Goal: Information Seeking & Learning: Check status

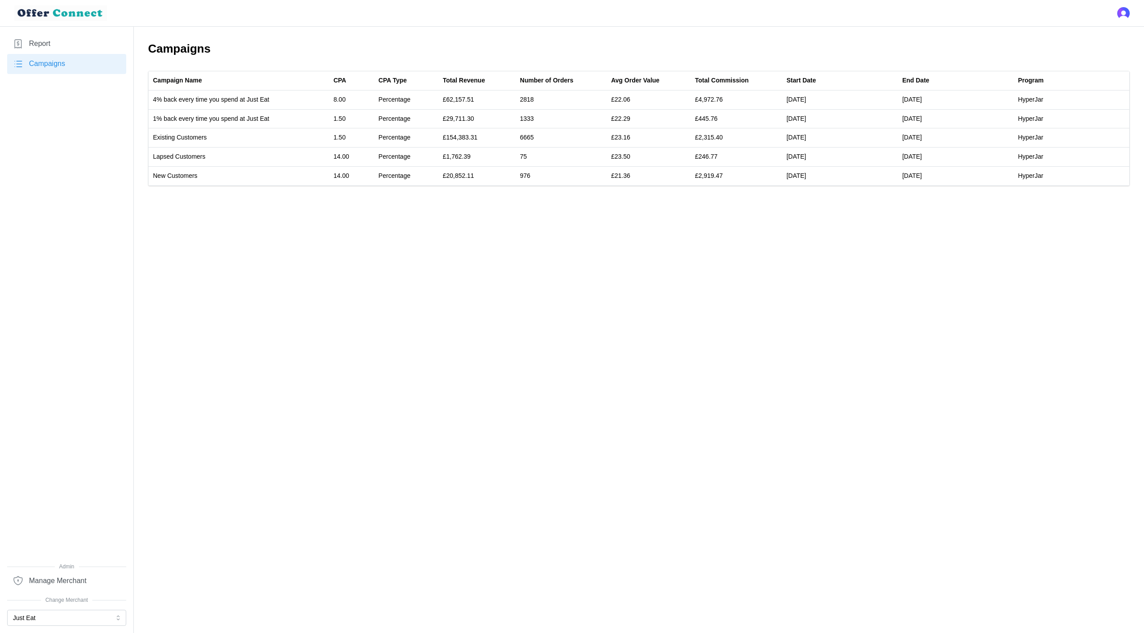
click at [73, 46] on link "Report" at bounding box center [66, 44] width 119 height 20
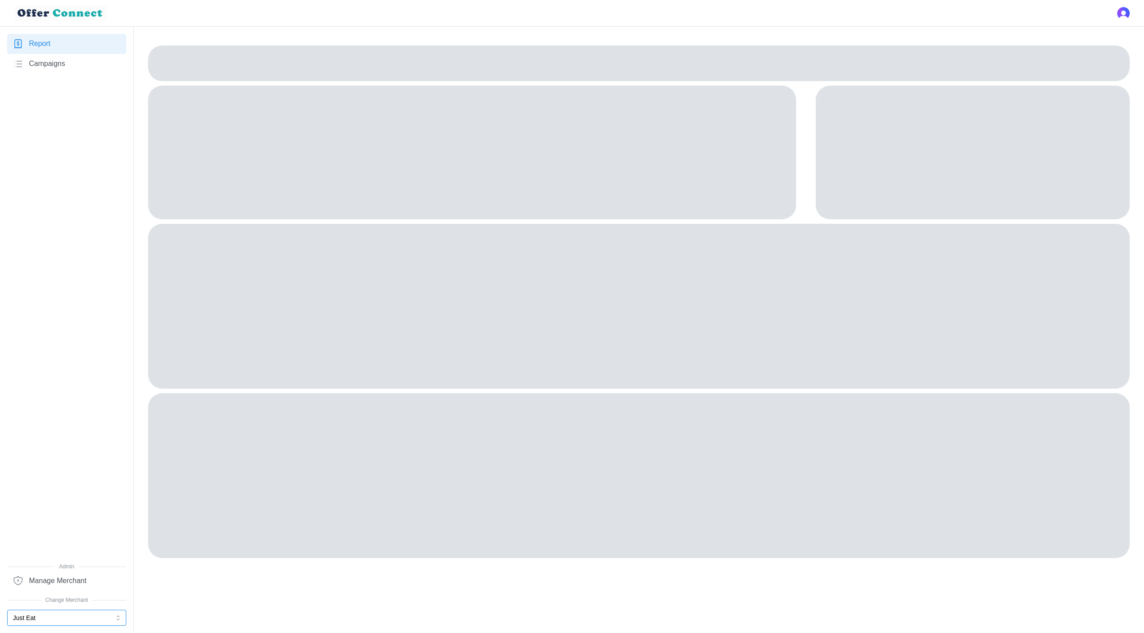
click at [77, 612] on button "Just Eat" at bounding box center [66, 618] width 119 height 16
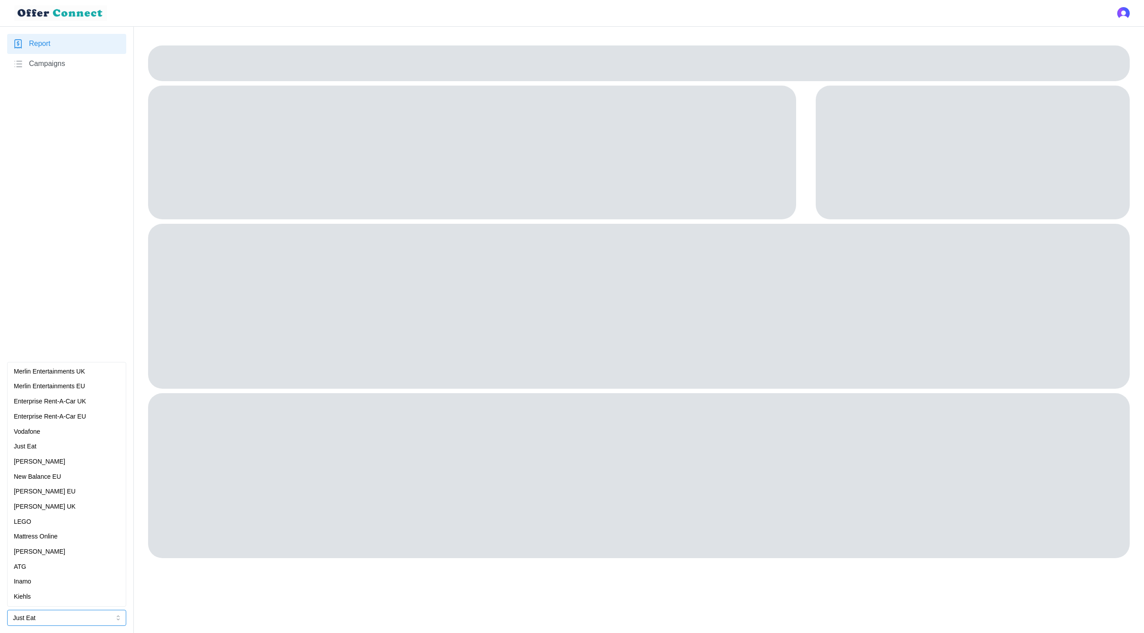
click at [78, 487] on div "[PERSON_NAME] EU" at bounding box center [67, 492] width 106 height 10
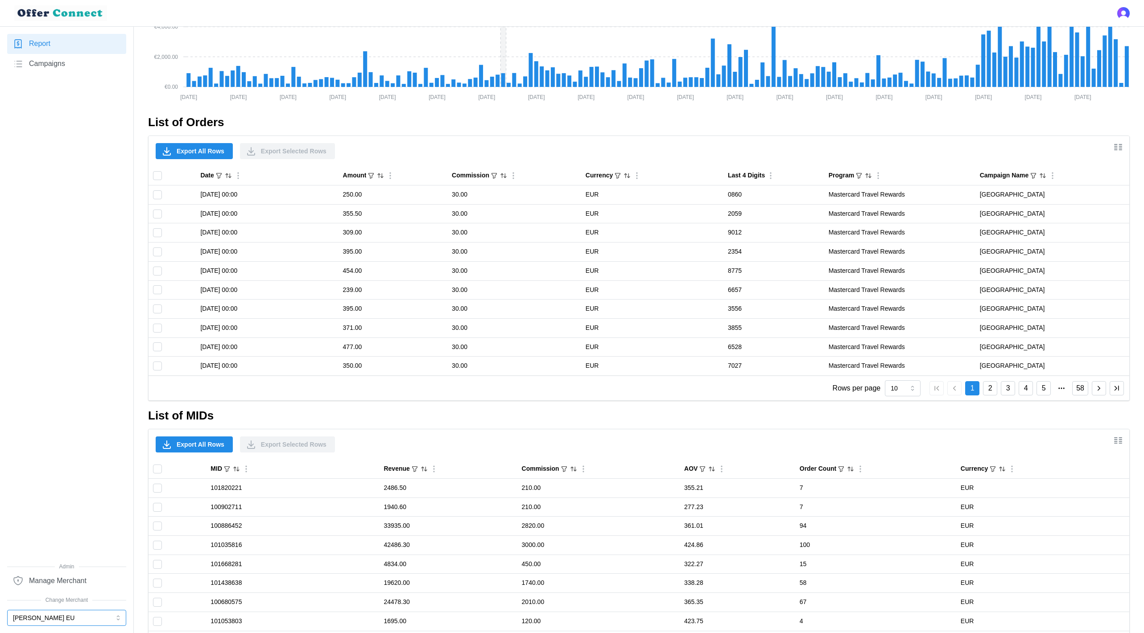
scroll to position [533, 0]
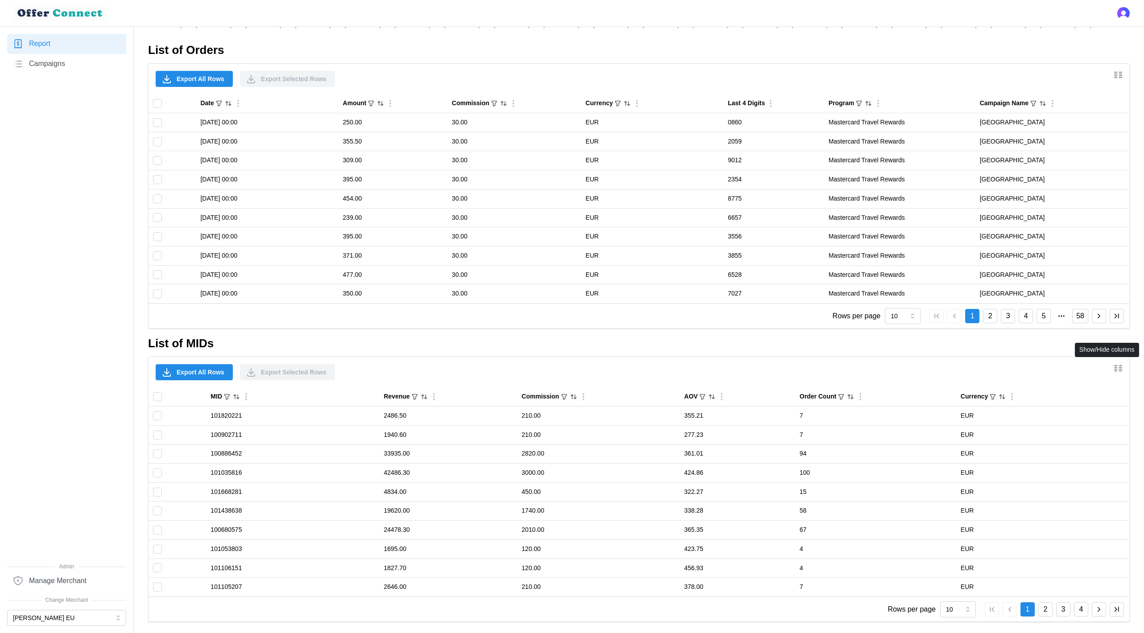
click at [1116, 367] on icon "Show/Hide columns" at bounding box center [1117, 368] width 11 height 11
click at [1114, 393] on span "Show all" at bounding box center [1118, 390] width 25 height 15
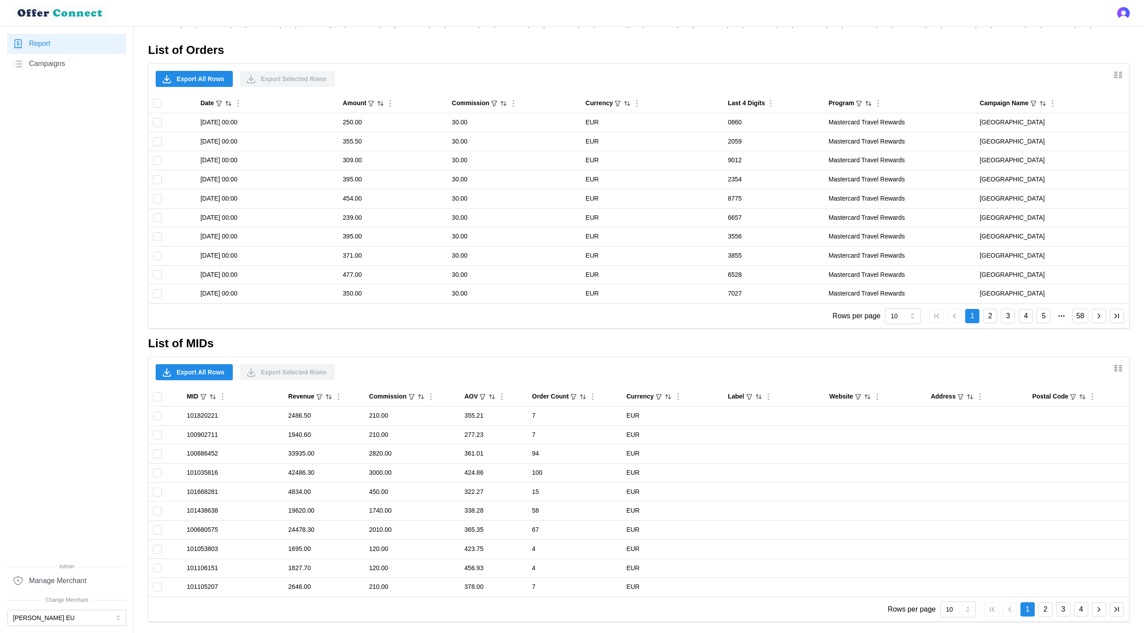
click at [207, 374] on span "Export All Rows" at bounding box center [201, 372] width 48 height 15
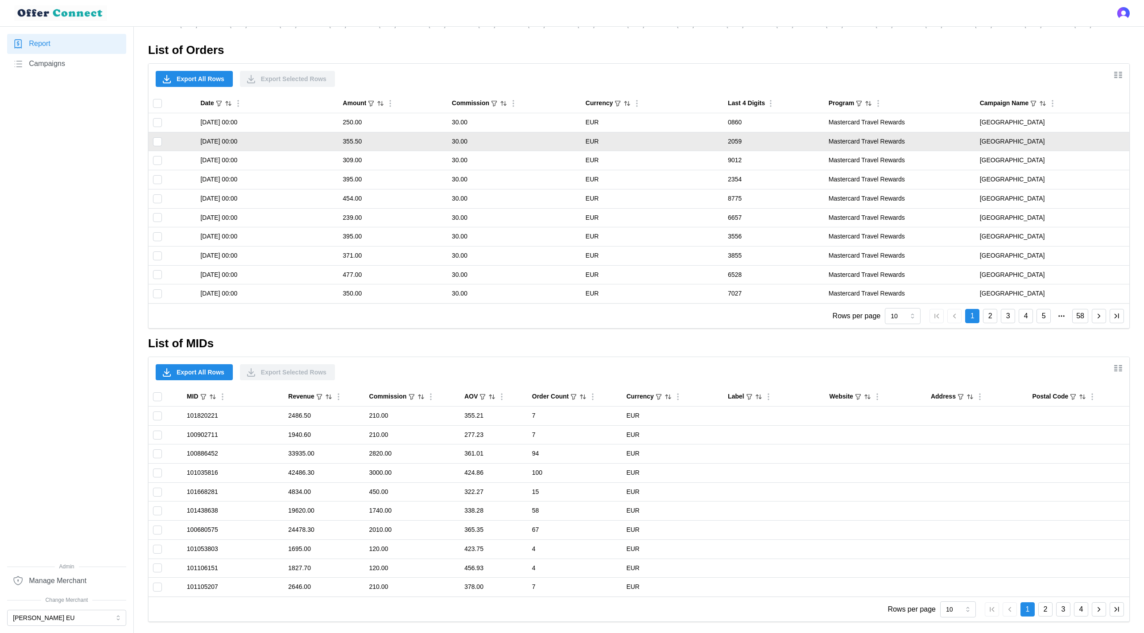
scroll to position [0, 0]
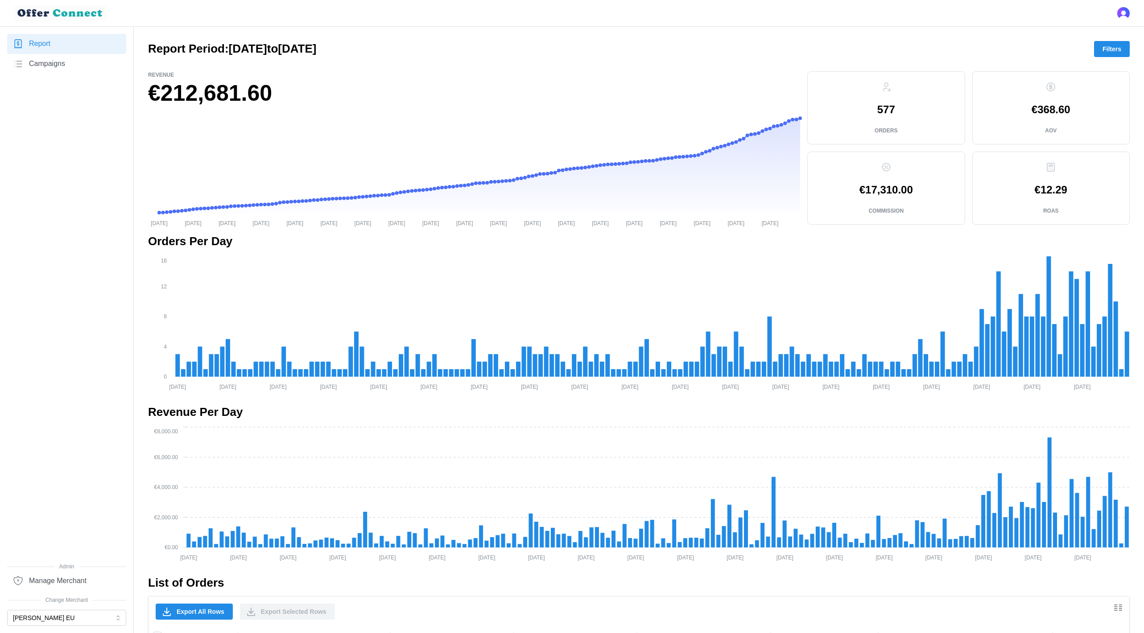
click at [1111, 48] on span "Filters" at bounding box center [1111, 48] width 19 height 15
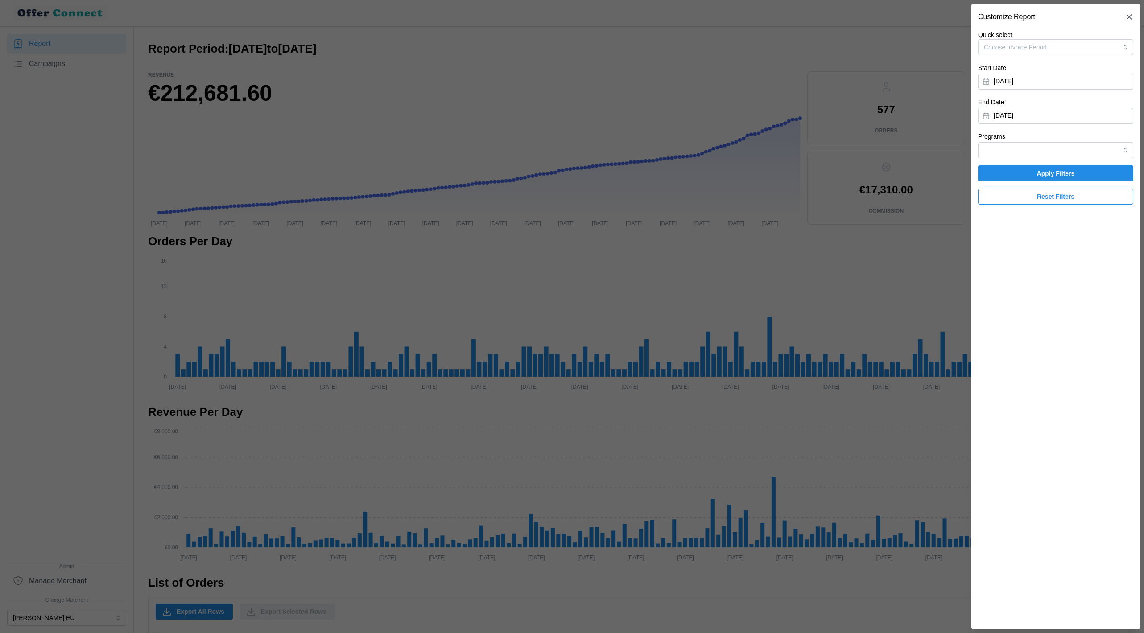
click at [840, 233] on div at bounding box center [572, 316] width 1144 height 633
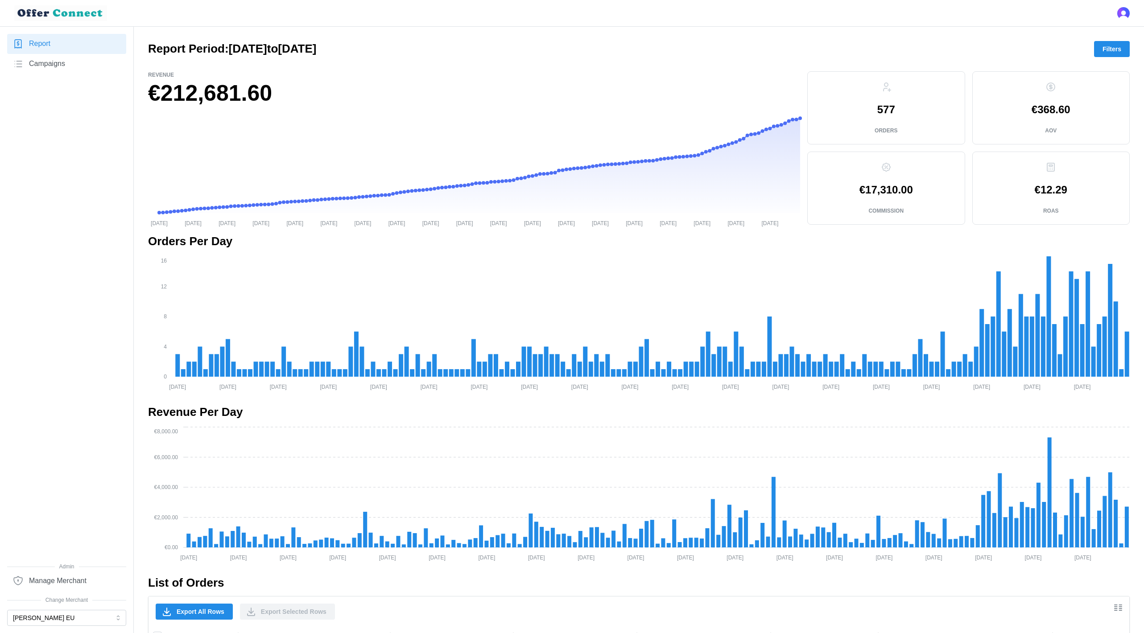
click at [62, 55] on link "Campaigns" at bounding box center [66, 64] width 119 height 20
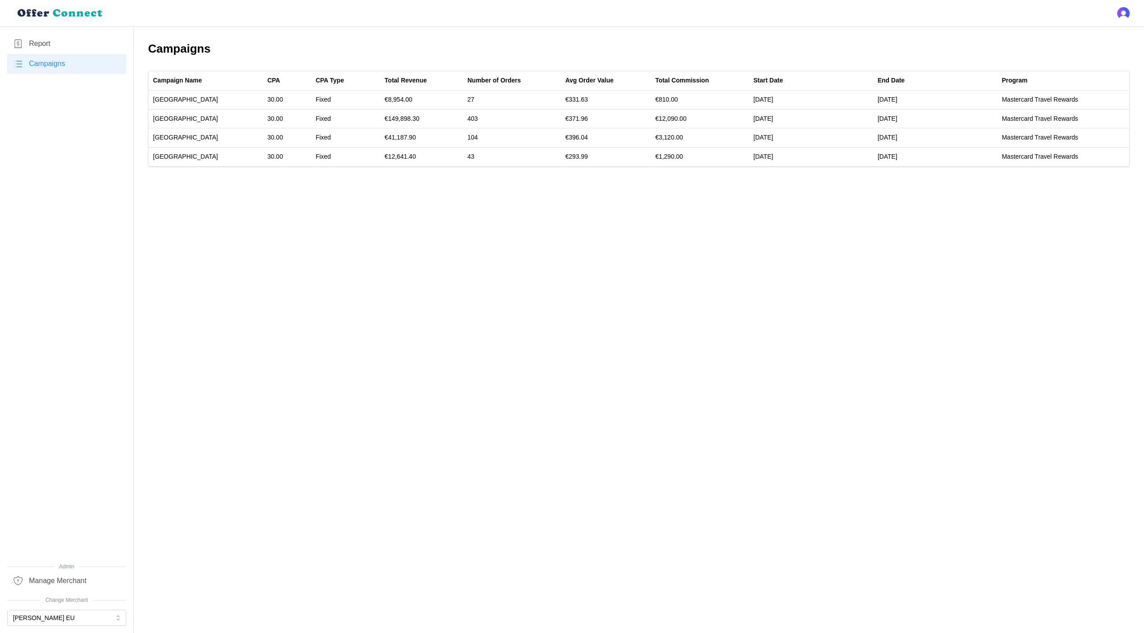
click at [62, 66] on span "Campaigns" at bounding box center [47, 63] width 36 height 11
click at [38, 39] on span "Report" at bounding box center [39, 43] width 21 height 11
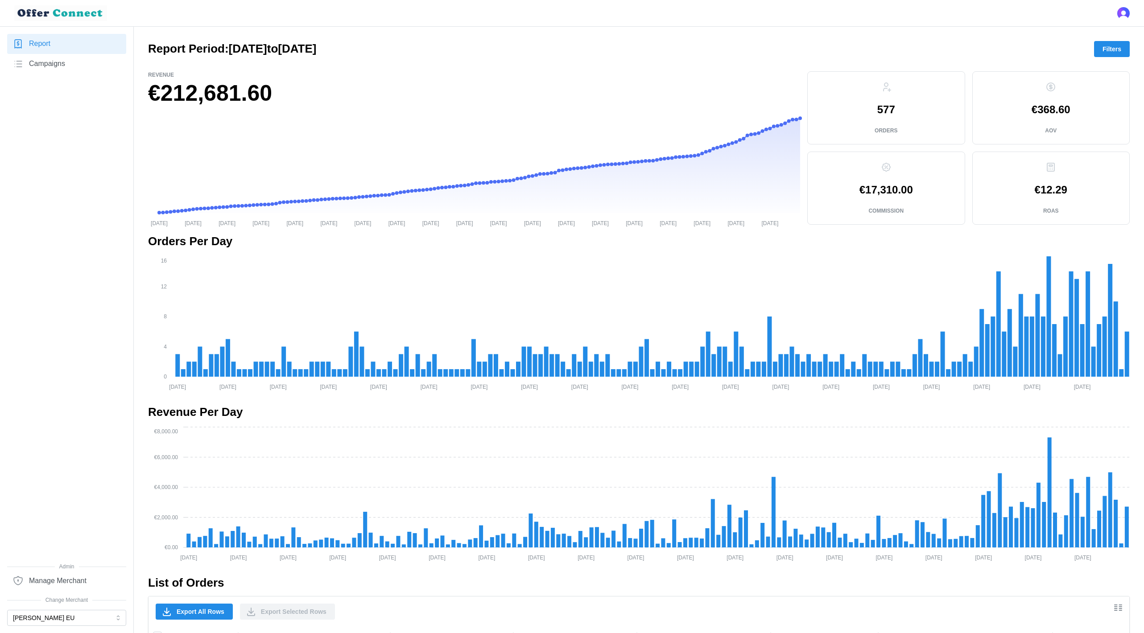
click at [1115, 45] on span "Filters" at bounding box center [1111, 48] width 19 height 15
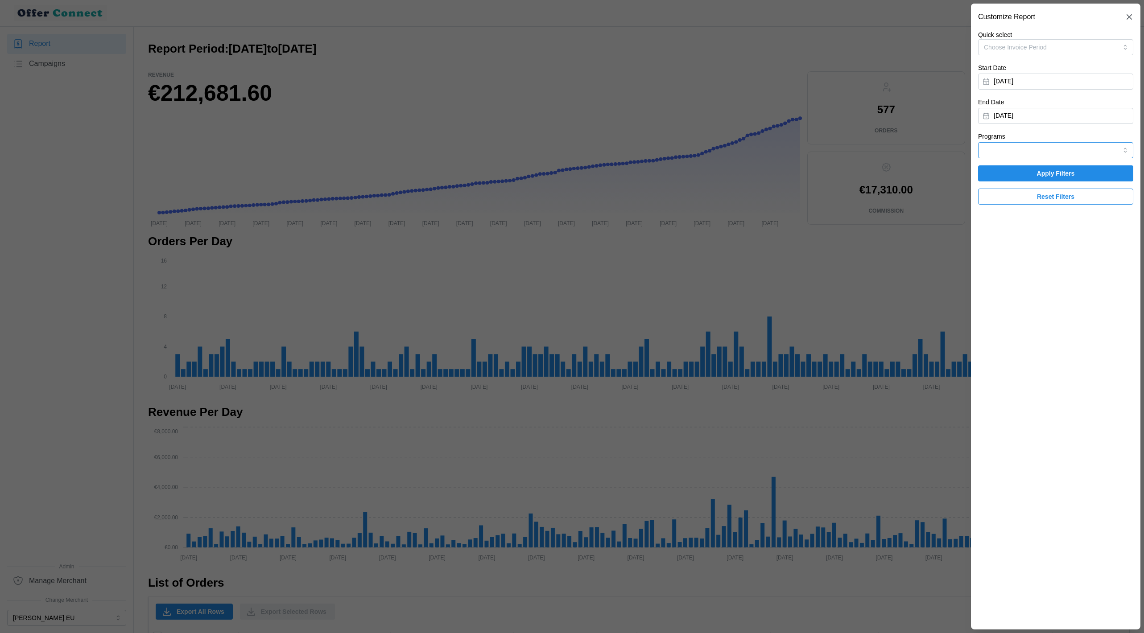
click at [1037, 150] on input "Programs" at bounding box center [1055, 150] width 155 height 16
click at [1030, 141] on div "Programs" at bounding box center [1055, 144] width 155 height 27
click at [1029, 150] on input "Programs" at bounding box center [1055, 150] width 155 height 16
click at [1028, 170] on span "Mastercard Travel Rewards" at bounding box center [1022, 172] width 76 height 10
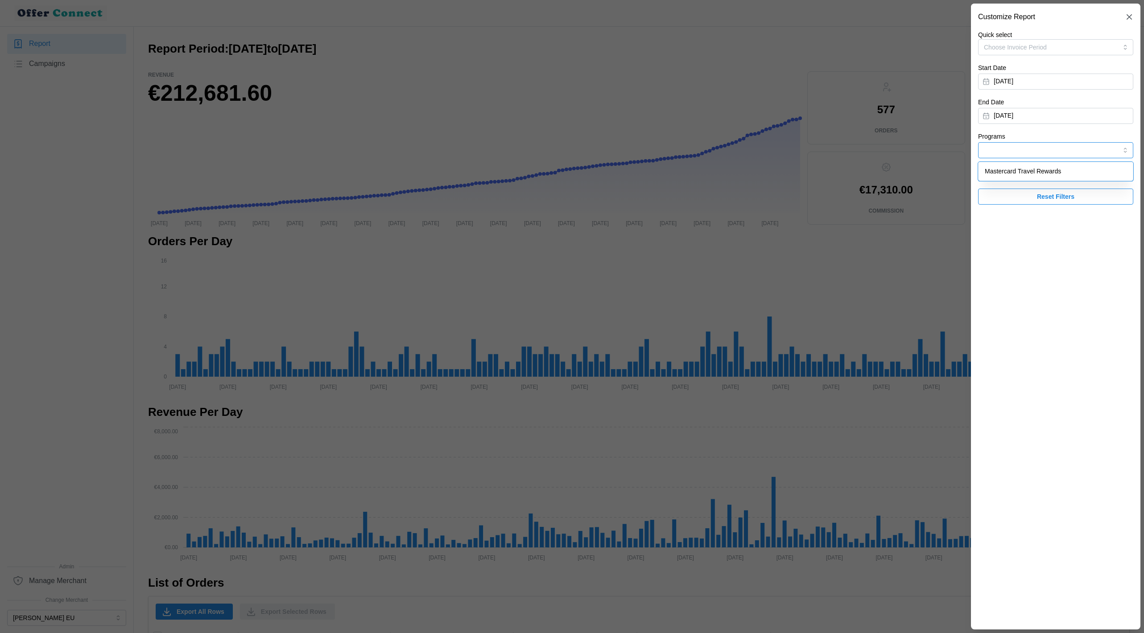
type input "Mastercard Travel Rewards"
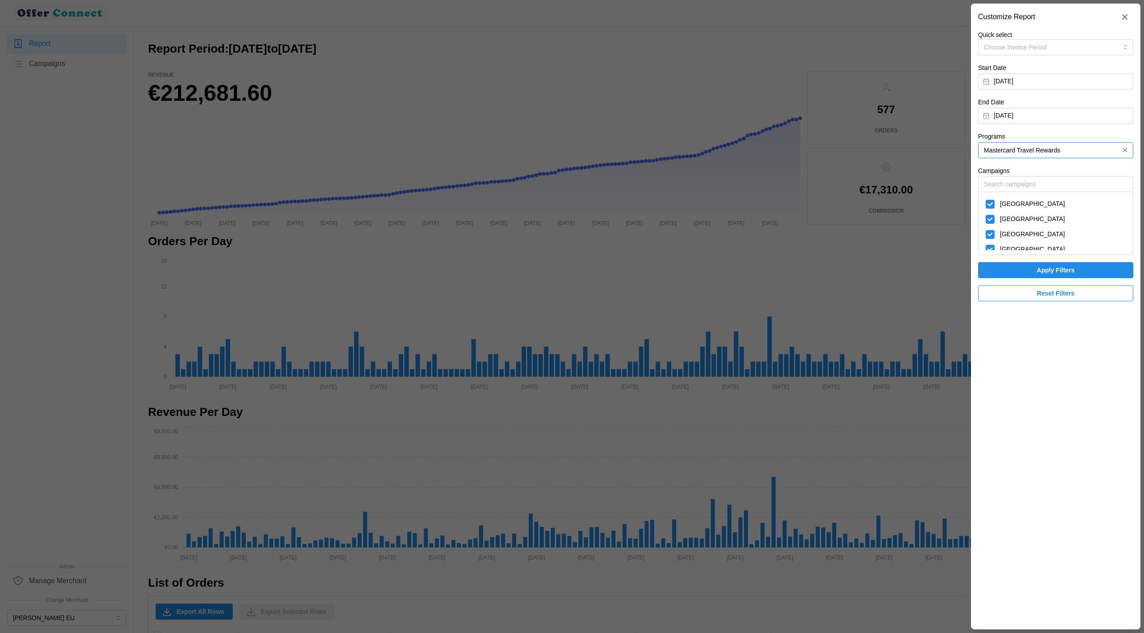
scroll to position [6, 0]
click at [1128, 16] on icon "button" at bounding box center [1128, 16] width 5 height 5
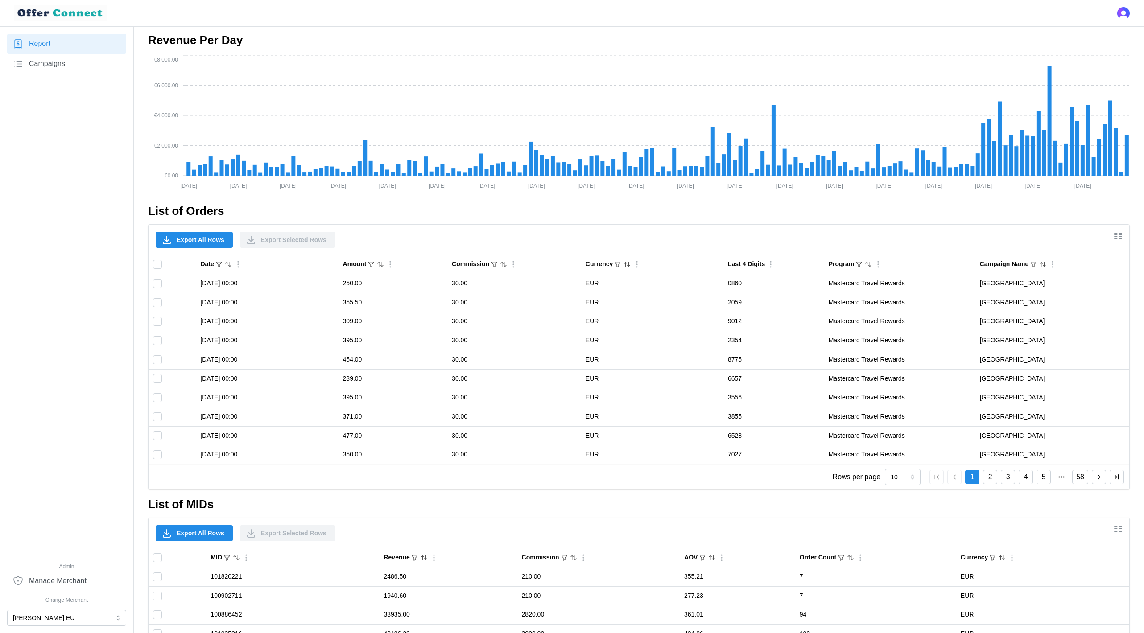
scroll to position [0, 0]
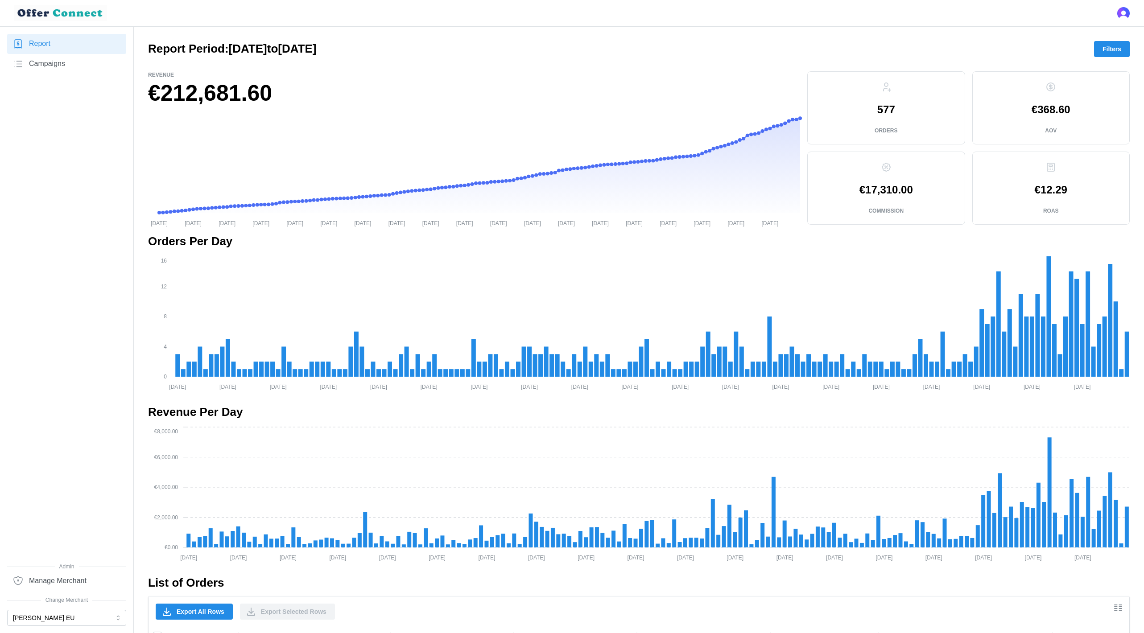
click at [1111, 48] on span "Filters" at bounding box center [1111, 48] width 19 height 15
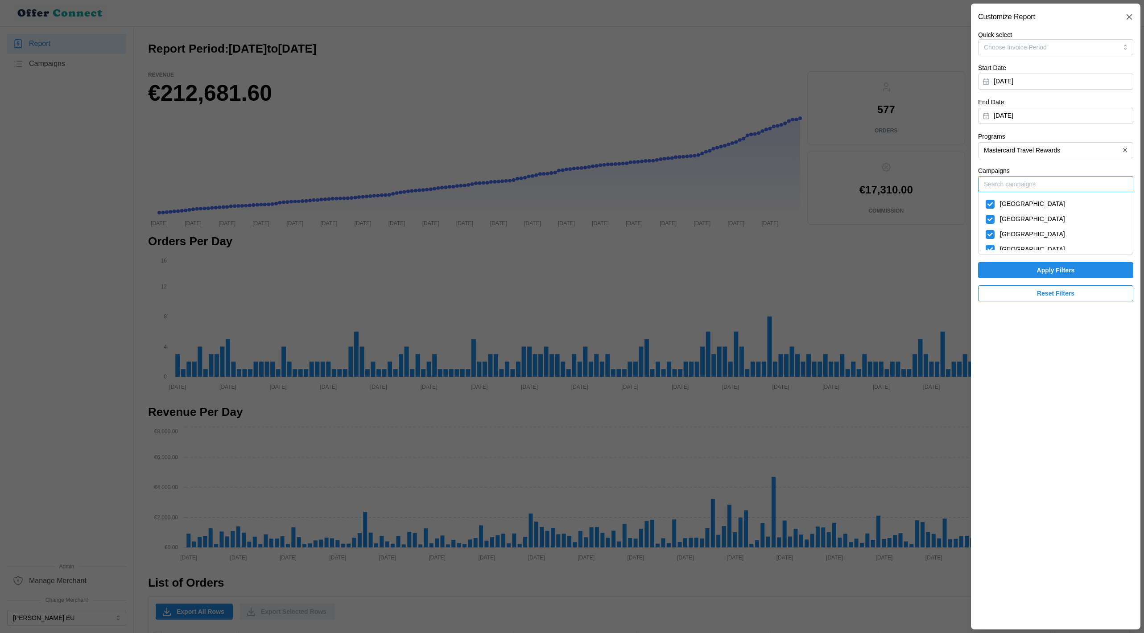
click at [1023, 191] on input "Campaigns" at bounding box center [1055, 184] width 155 height 16
click at [728, 187] on div at bounding box center [572, 316] width 1144 height 633
